Goal: Navigation & Orientation: Find specific page/section

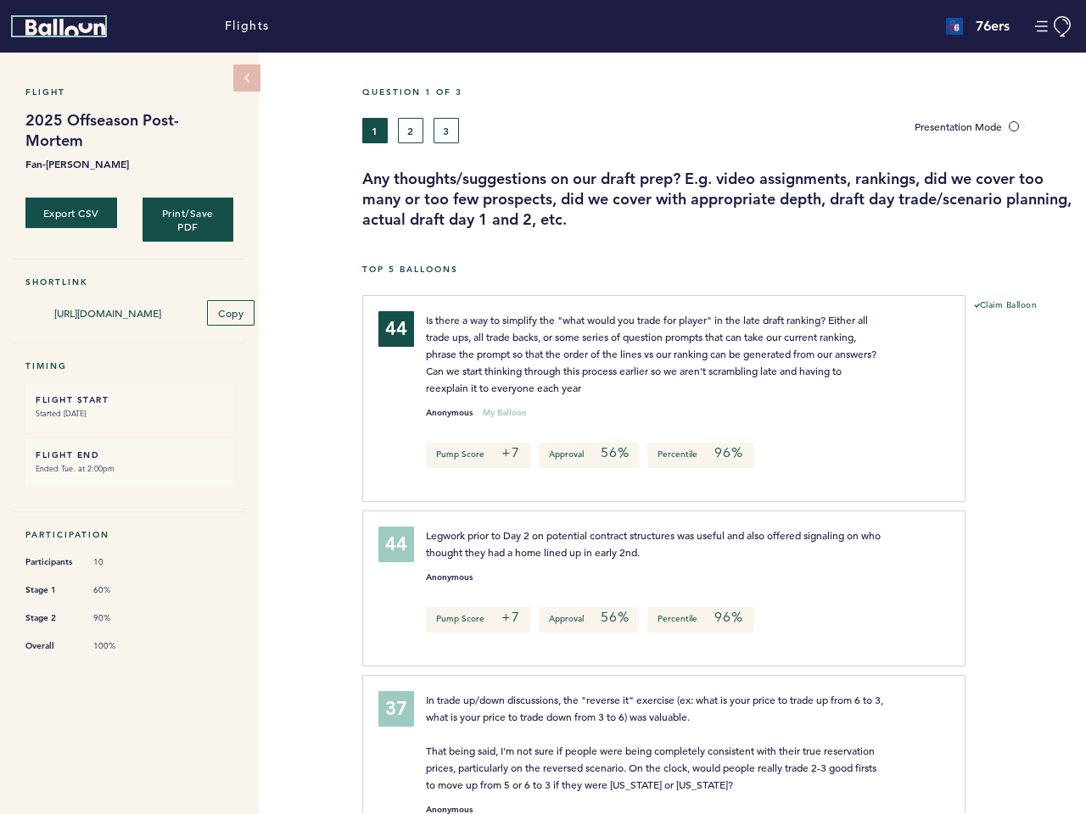
click at [65, 27] on icon "Balloon" at bounding box center [65, 27] width 80 height 17
click at [1053, 26] on button "Manage Account" at bounding box center [1054, 26] width 38 height 21
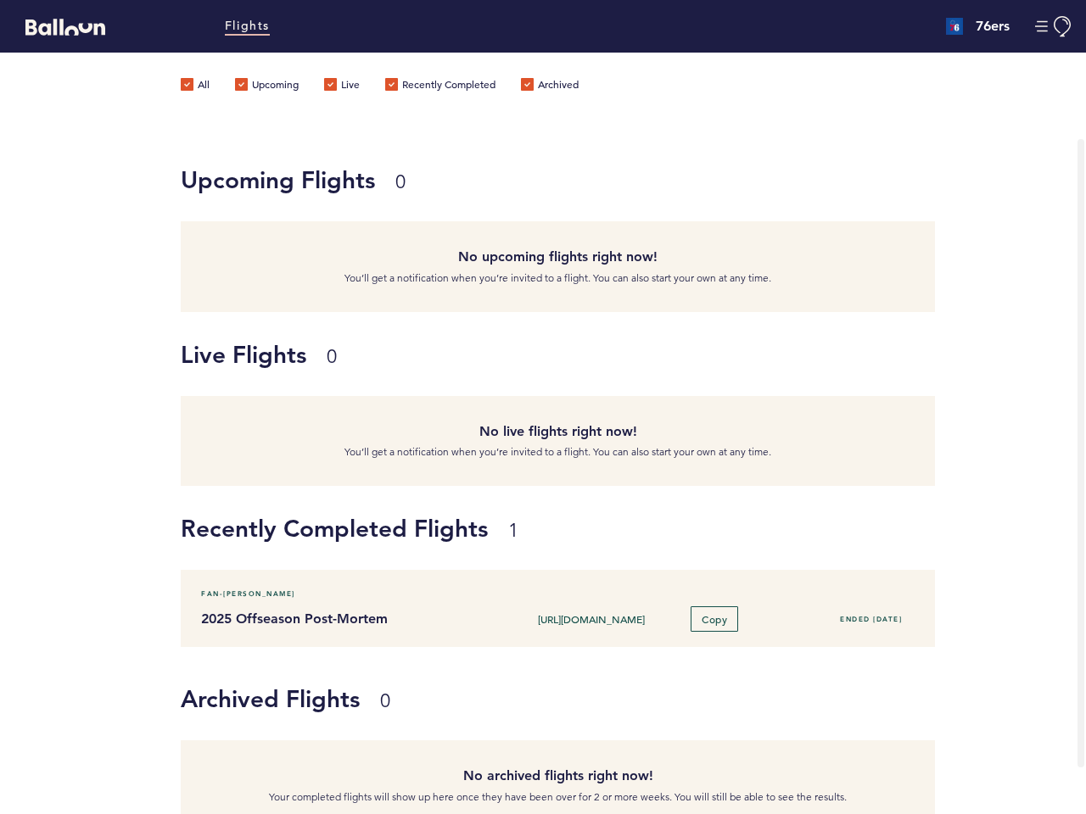
click at [71, 211] on div "Upcoming Flights 0 No upcoming flights right now! You’ll get a notification whe…" at bounding box center [543, 224] width 1086 height 175
click at [188, 217] on div "Upcoming Flights 0" at bounding box center [558, 192] width 754 height 59
click at [230, 308] on div "No upcoming flights right now! You’ll get a notification when you’re invited to…" at bounding box center [558, 266] width 754 height 91
click at [375, 130] on div "All Upcoming Live Recently Completed Archived" at bounding box center [392, 95] width 423 height 85
click at [410, 130] on div "All Upcoming Live Recently Completed Archived" at bounding box center [392, 95] width 423 height 85
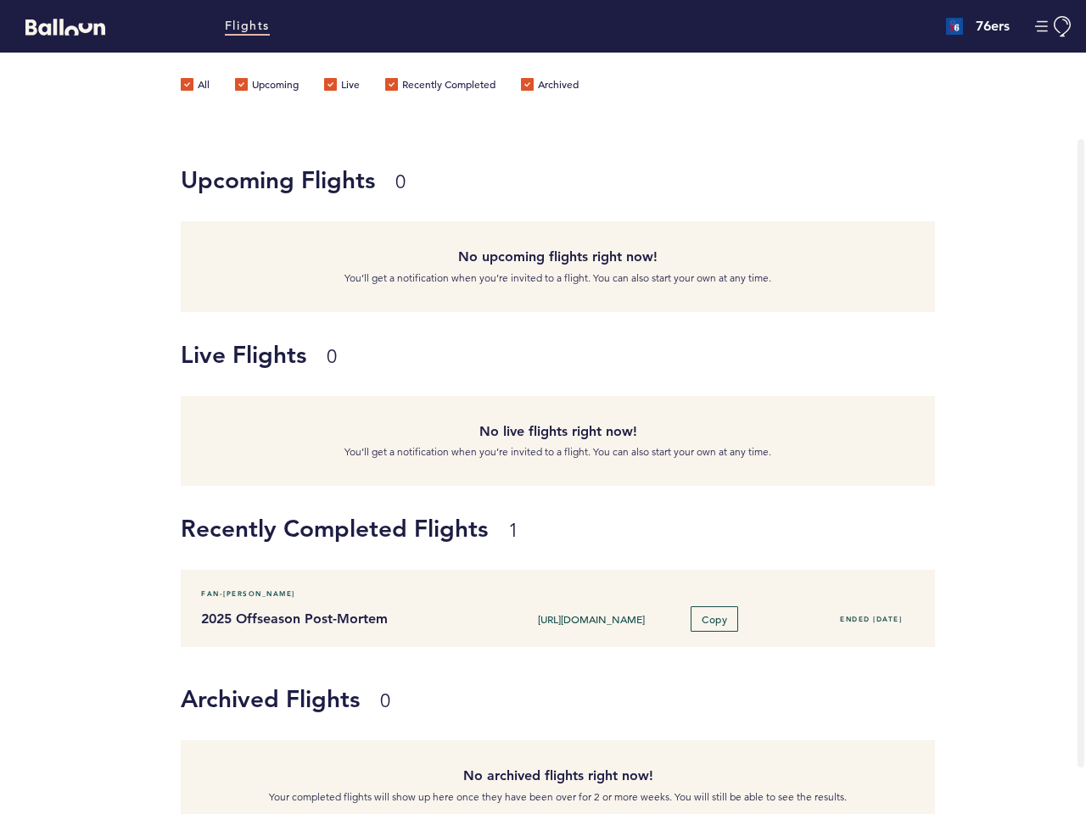
click at [446, 130] on div "All Upcoming Live Recently Completed Archived" at bounding box center [392, 95] width 423 height 85
